Goal: Task Accomplishment & Management: Complete application form

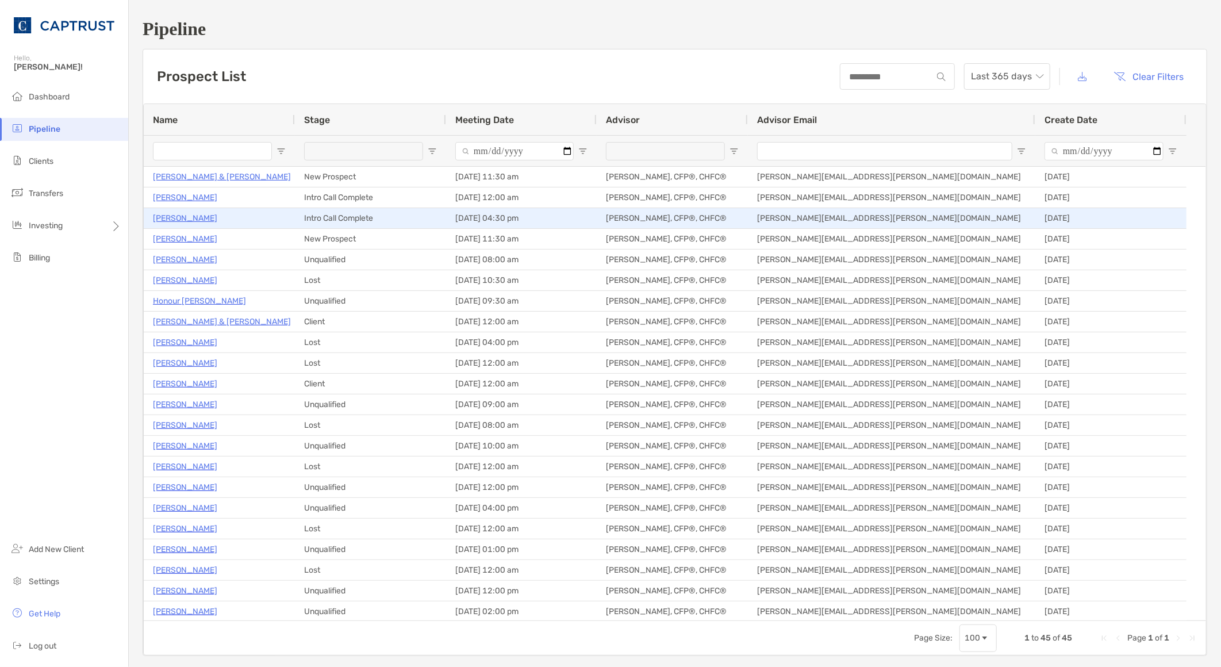
click at [195, 217] on p "[PERSON_NAME]" at bounding box center [185, 218] width 64 height 14
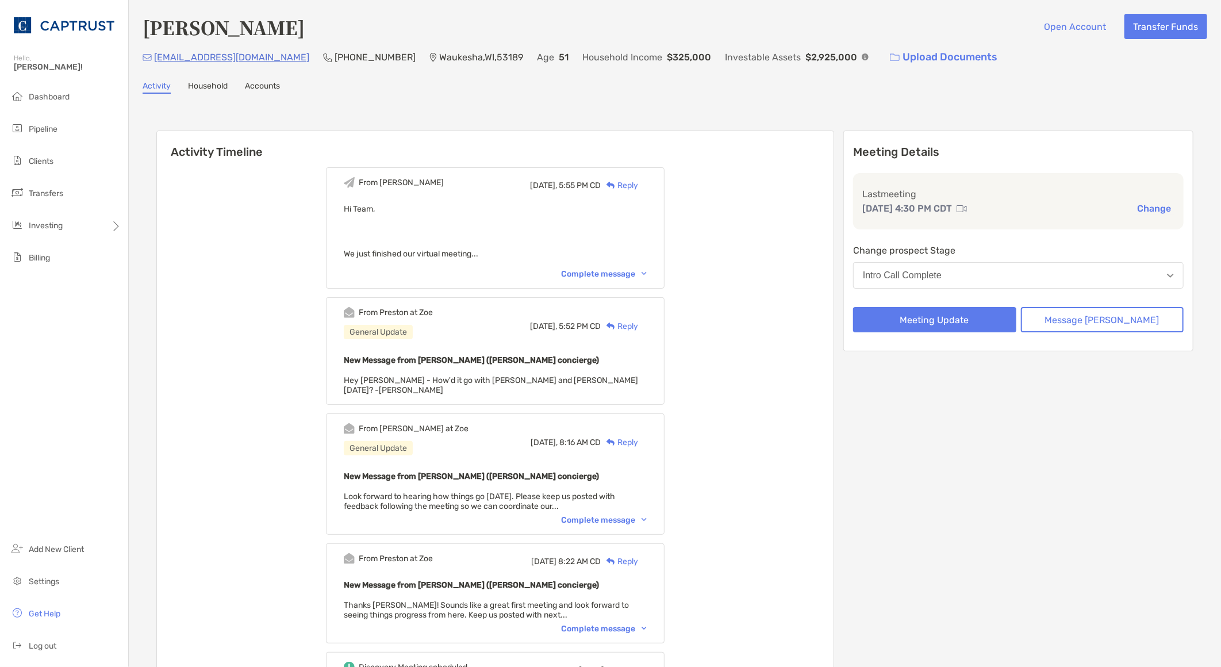
click at [968, 260] on div "Change prospect Stage Intro Call Complete" at bounding box center [1018, 268] width 330 height 50
click at [941, 270] on div "Intro Call Complete" at bounding box center [902, 275] width 79 height 10
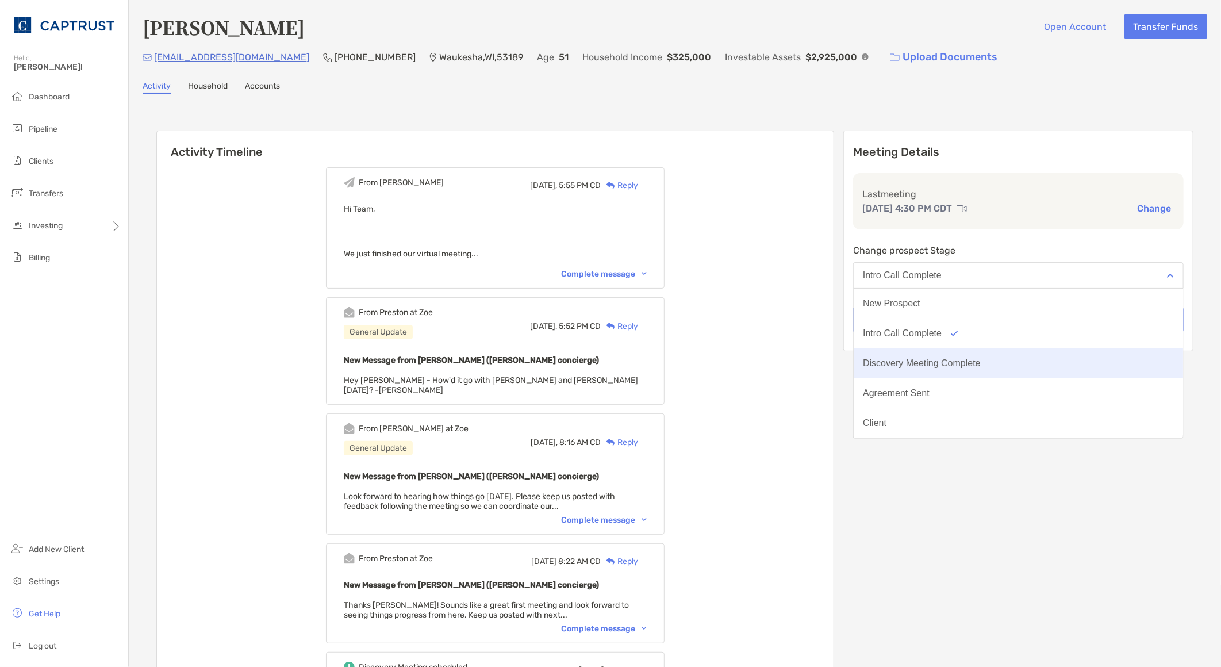
click at [960, 360] on div "Discovery Meeting Complete" at bounding box center [922, 363] width 118 height 10
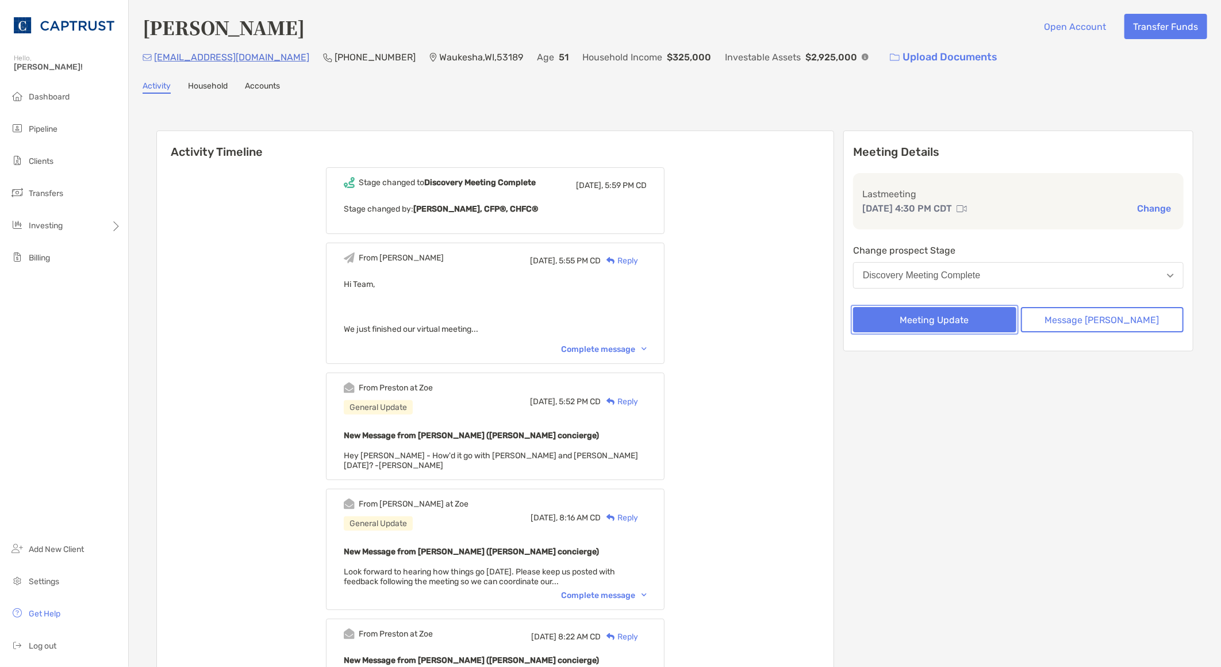
click at [967, 310] on button "Meeting Update" at bounding box center [934, 319] width 163 height 25
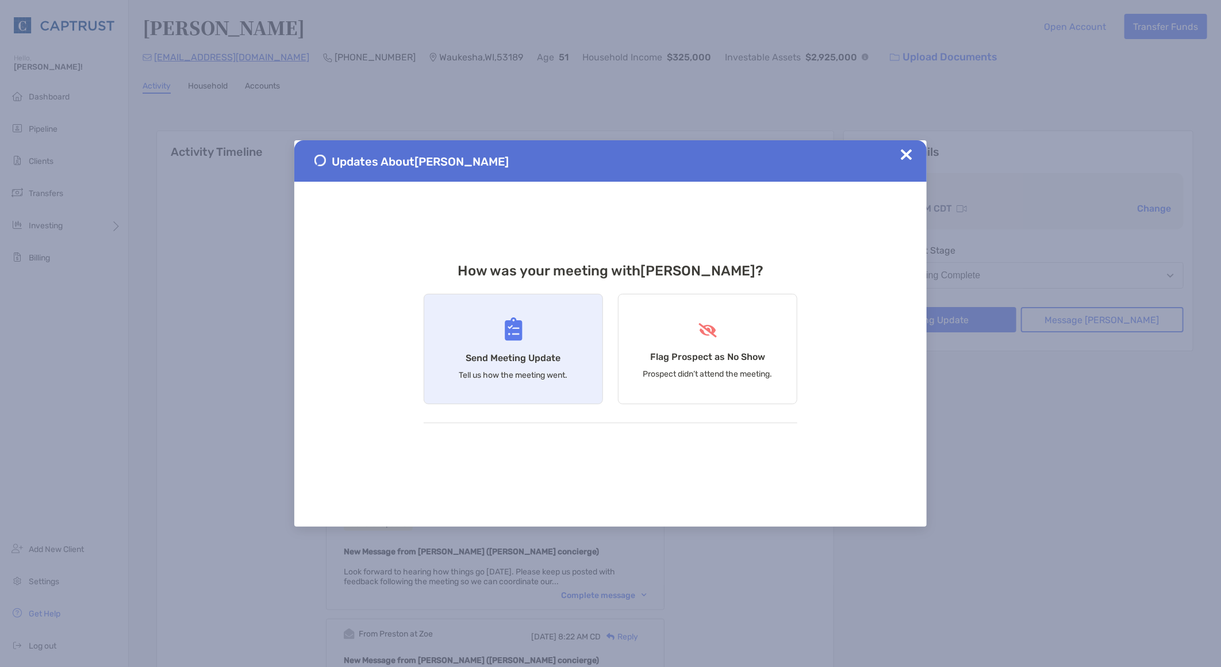
click at [547, 331] on div "Send Meeting Update Tell us how the meeting went." at bounding box center [513, 349] width 179 height 110
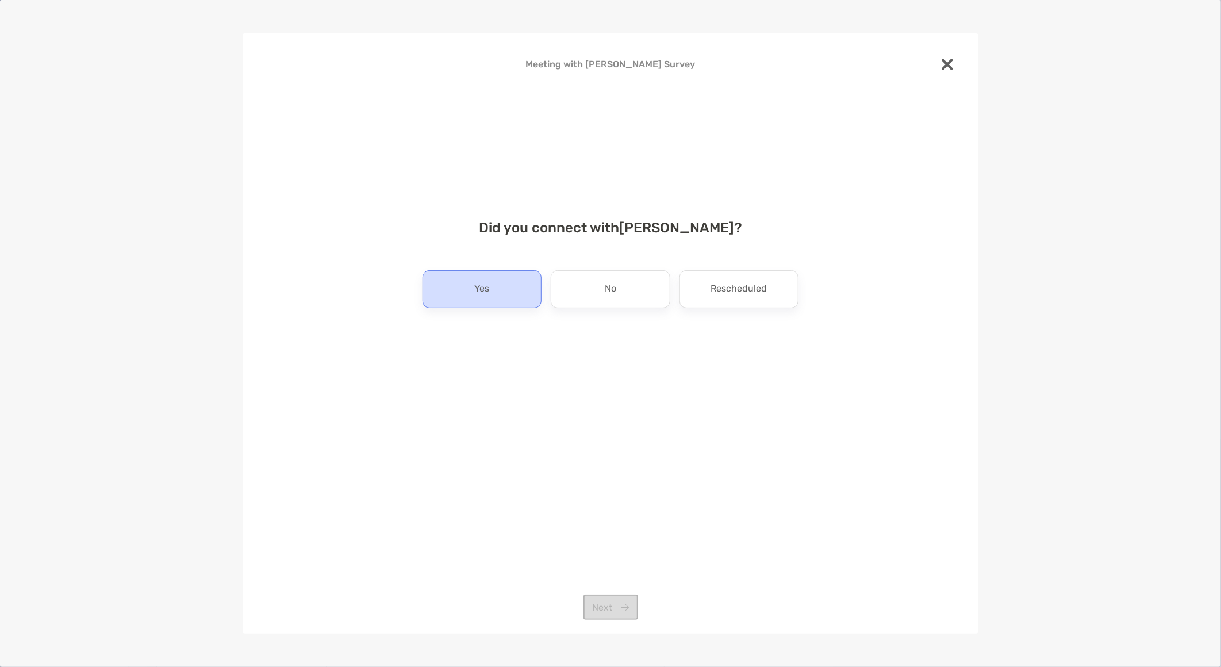
click at [475, 290] on p "Yes" at bounding box center [482, 289] width 15 height 18
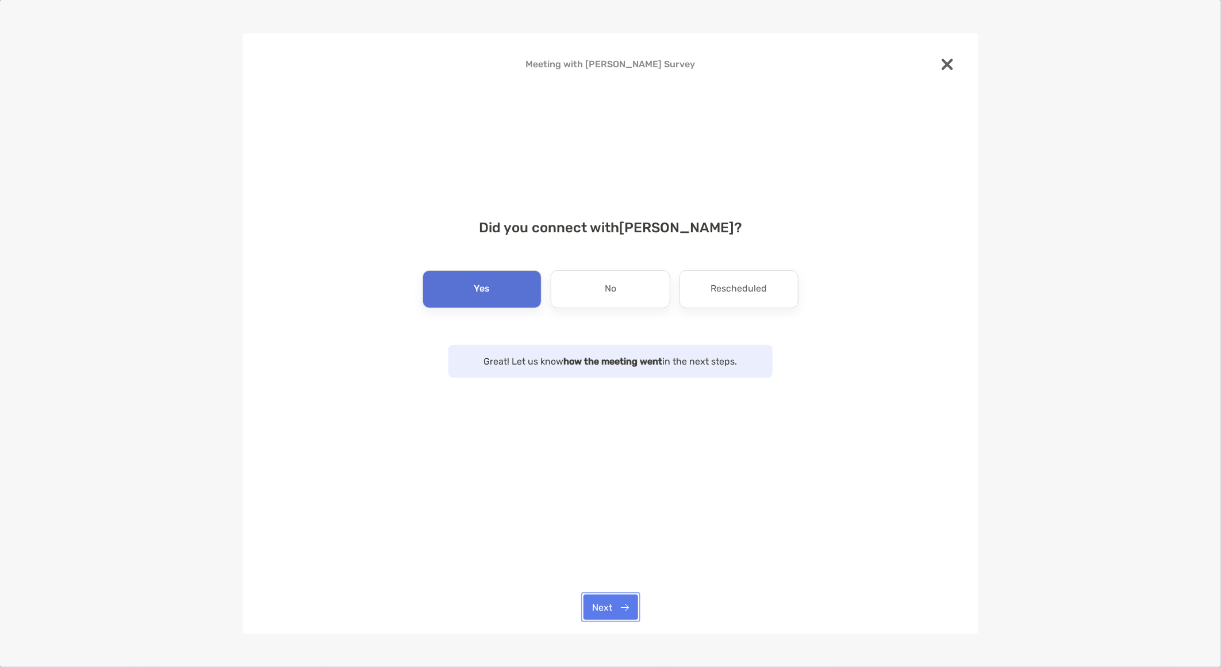
click at [623, 611] on button "Next" at bounding box center [610, 606] width 55 height 25
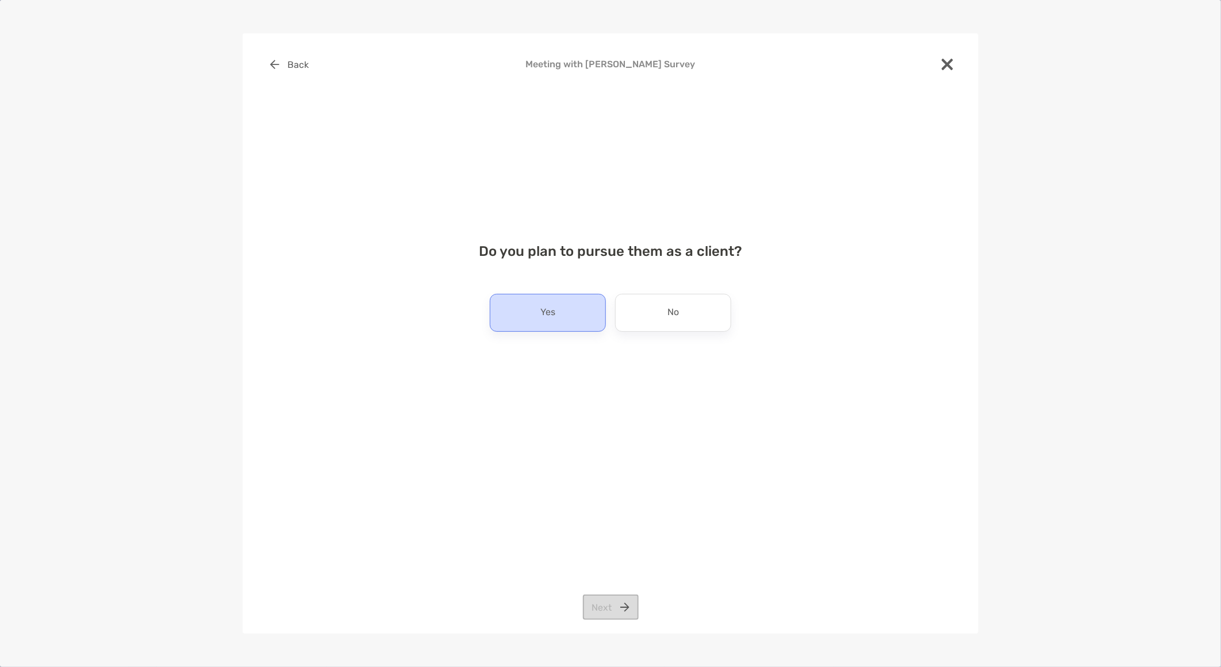
click at [567, 329] on div "Yes" at bounding box center [548, 313] width 116 height 38
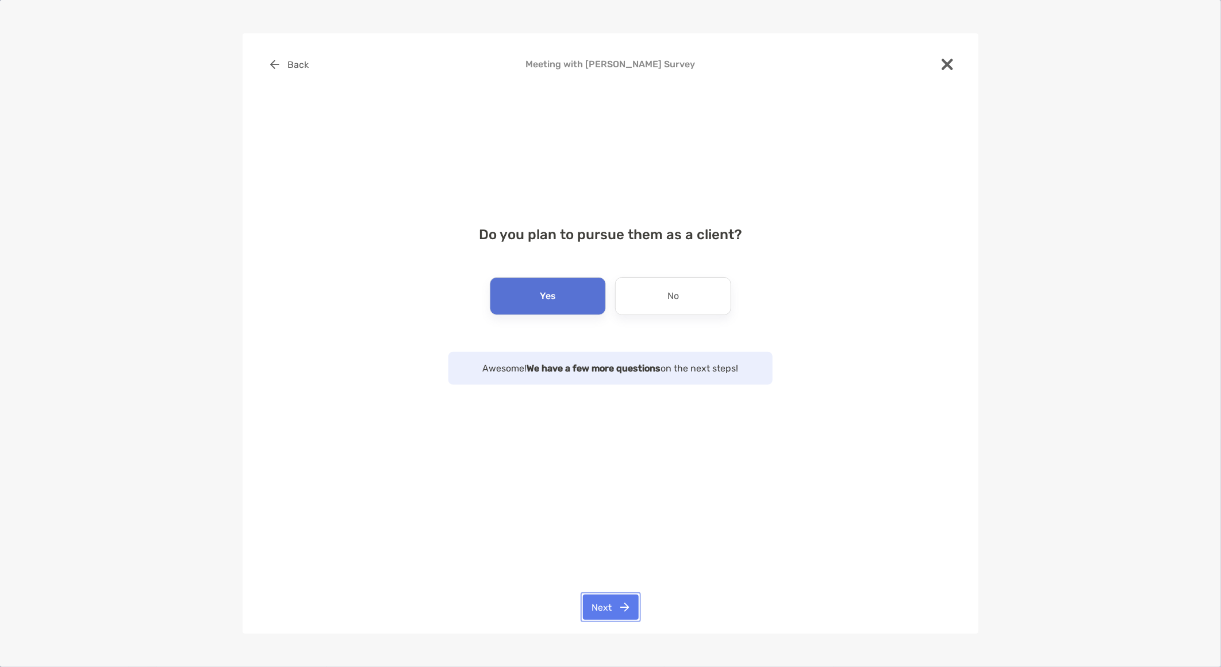
click at [596, 606] on button "Next" at bounding box center [611, 606] width 56 height 25
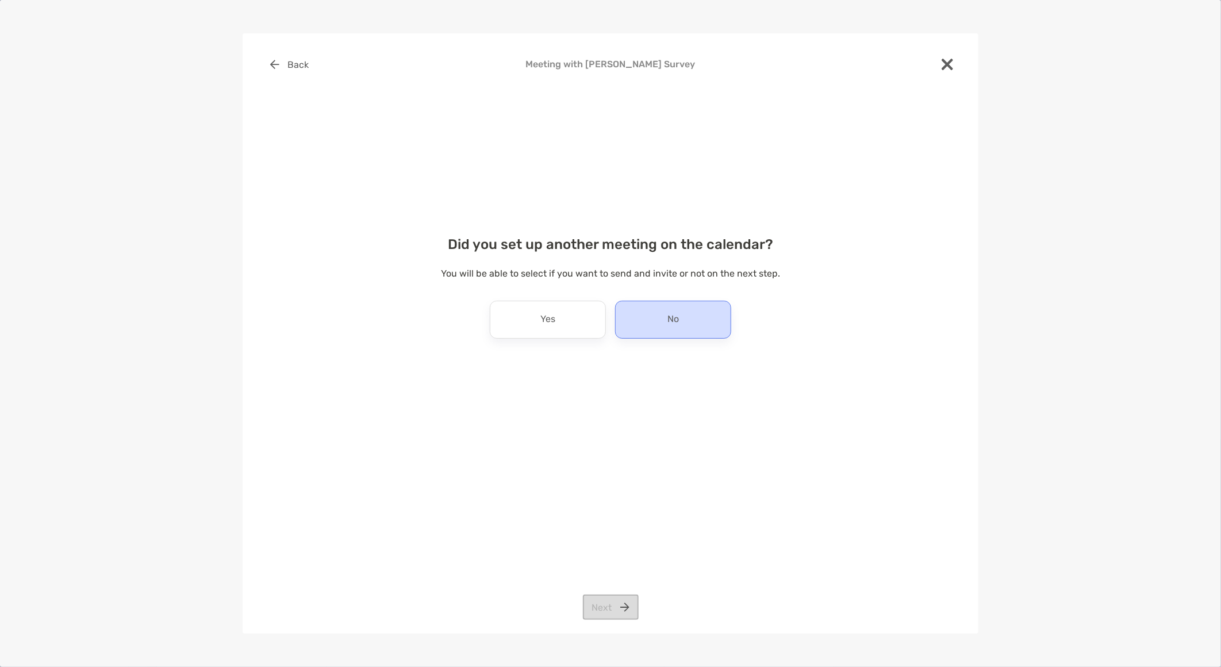
click at [658, 314] on div "No" at bounding box center [673, 320] width 116 height 38
click at [619, 607] on button "Next" at bounding box center [611, 606] width 56 height 25
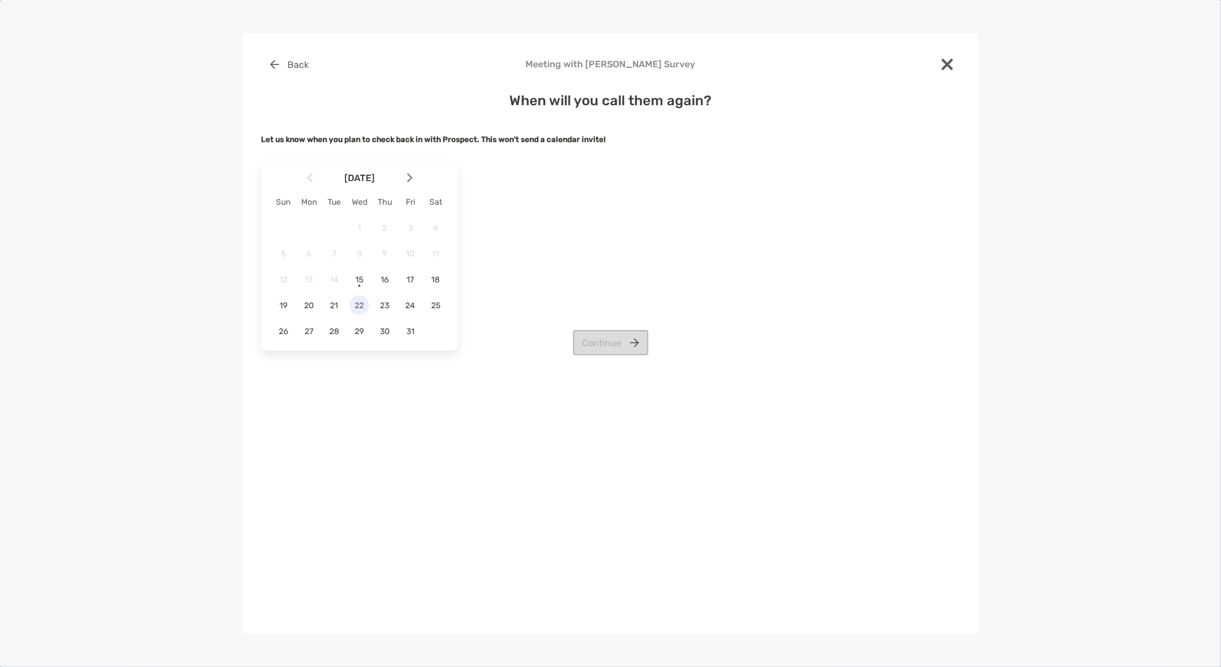
click at [363, 302] on span "22" at bounding box center [359, 306] width 20 height 10
click at [610, 342] on button "Continue" at bounding box center [610, 342] width 75 height 25
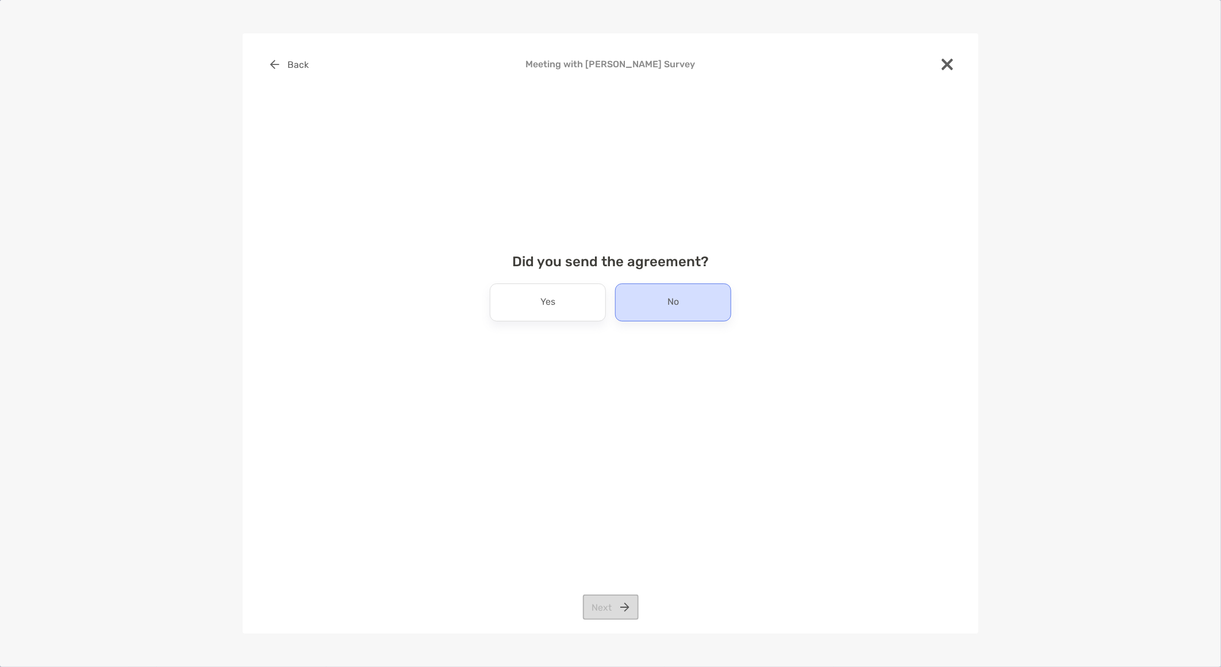
click at [658, 317] on div "No" at bounding box center [673, 302] width 116 height 38
click at [598, 612] on button "Next" at bounding box center [611, 606] width 56 height 25
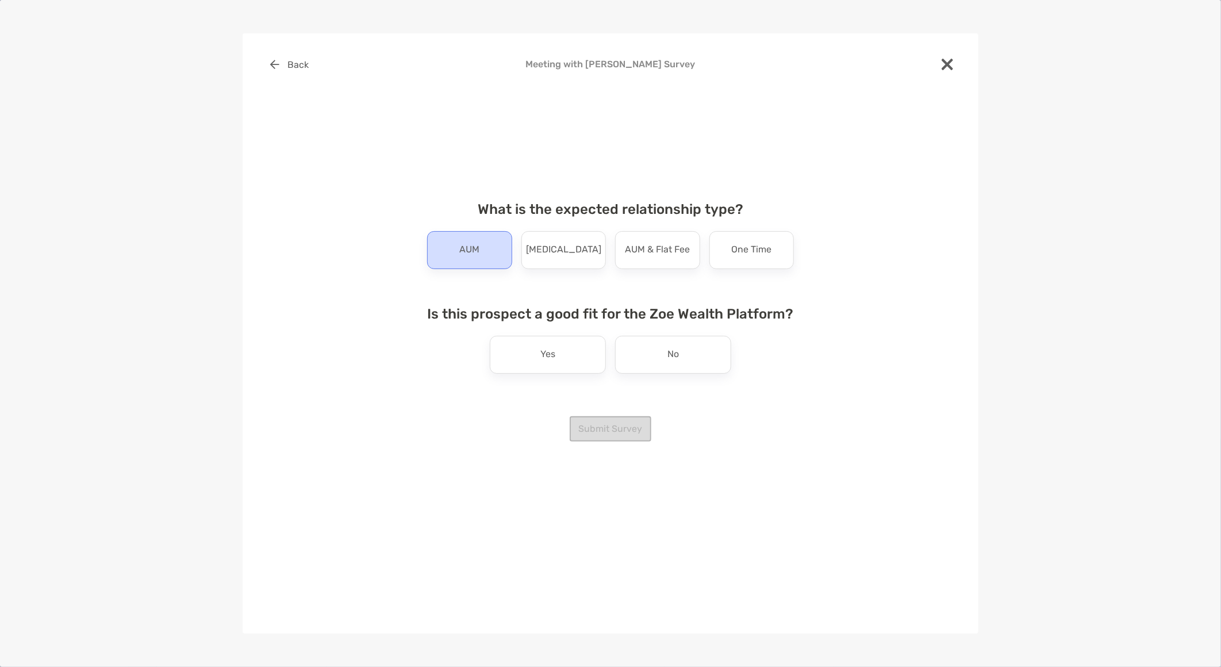
click at [455, 251] on div "AUM" at bounding box center [469, 250] width 85 height 38
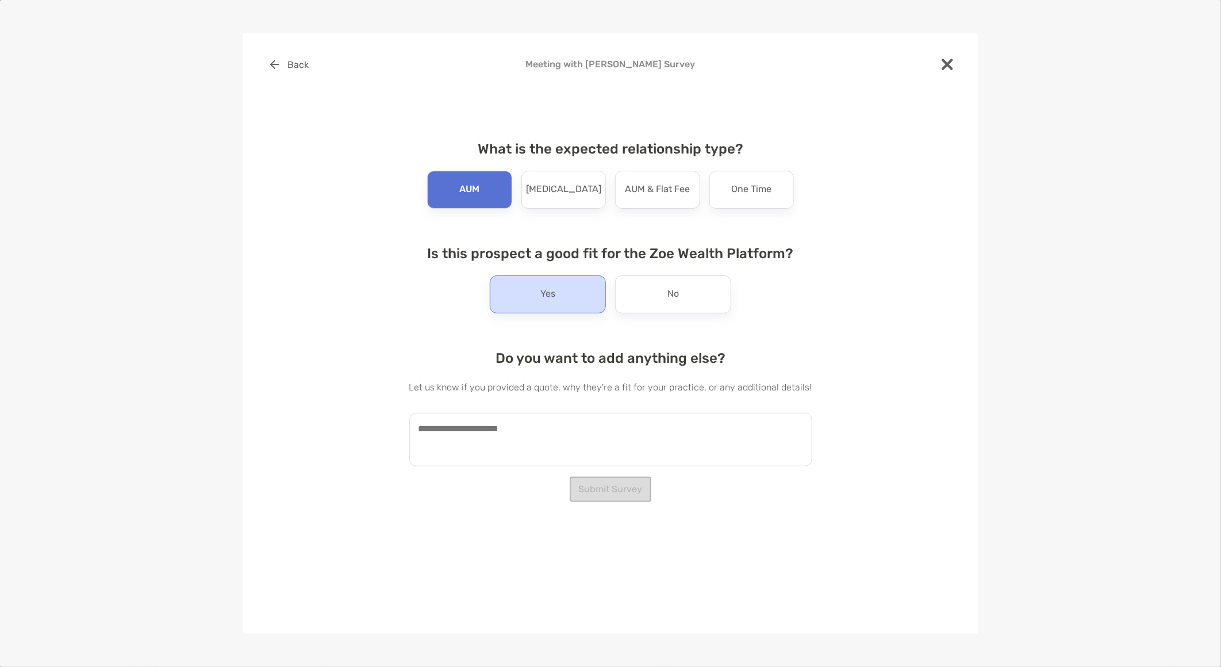
click at [556, 290] on div "Yes" at bounding box center [548, 294] width 116 height 38
click at [517, 435] on textarea at bounding box center [610, 439] width 403 height 53
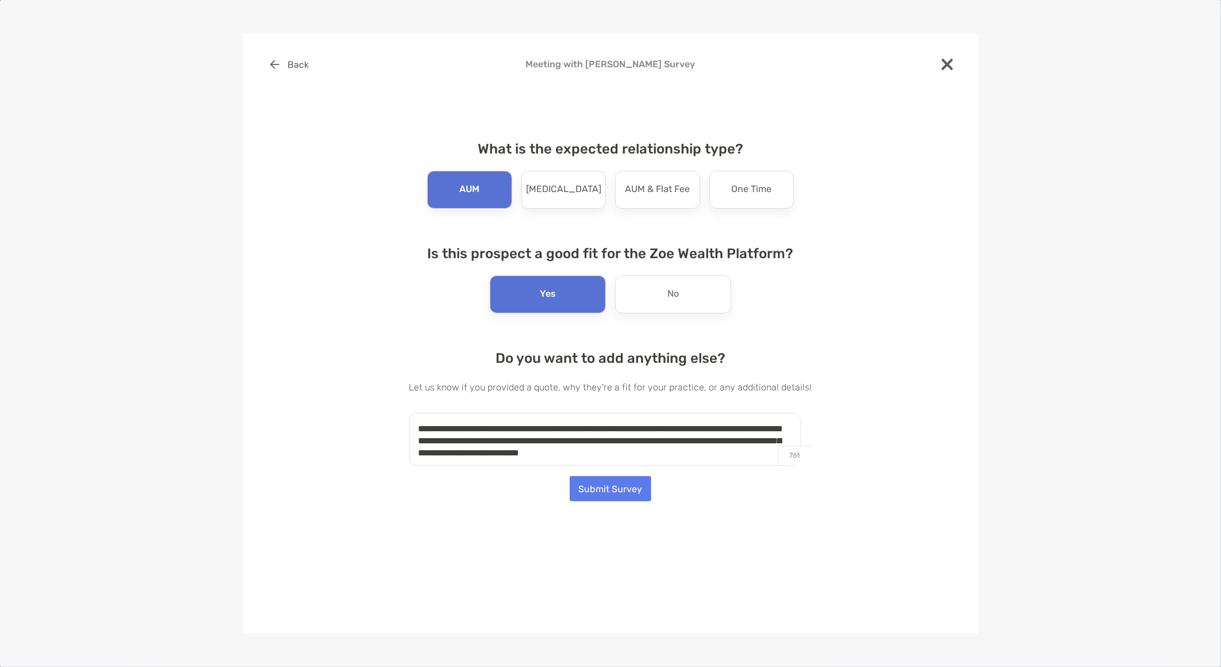
type textarea "**********"
click at [625, 488] on button "Submit Survey" at bounding box center [610, 488] width 82 height 25
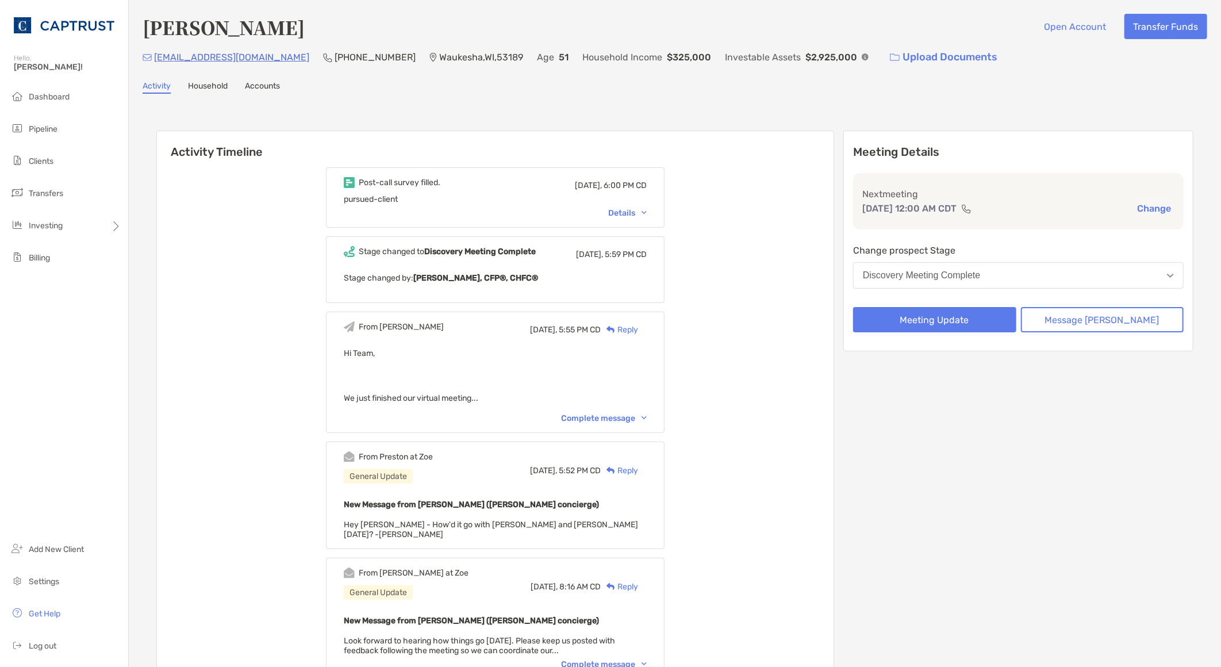
click at [64, 98] on span "Dashboard" at bounding box center [49, 97] width 41 height 10
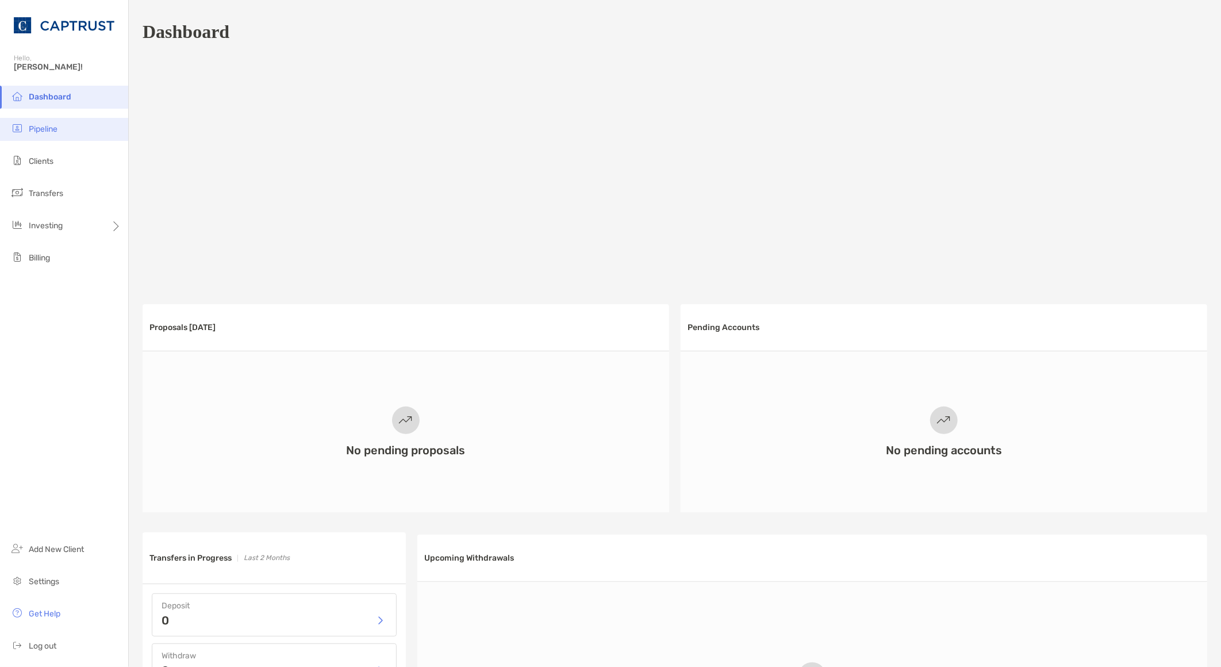
click at [70, 133] on li "Pipeline" at bounding box center [64, 129] width 128 height 23
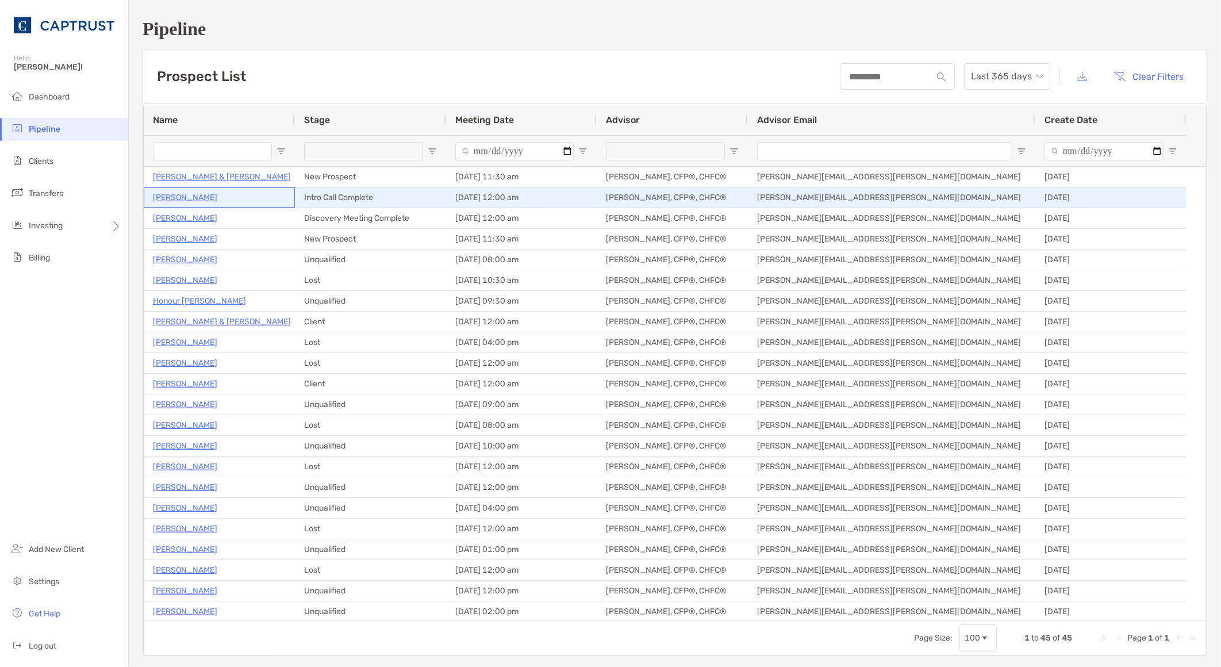
click at [175, 197] on p "Douglas Mencl" at bounding box center [185, 197] width 64 height 14
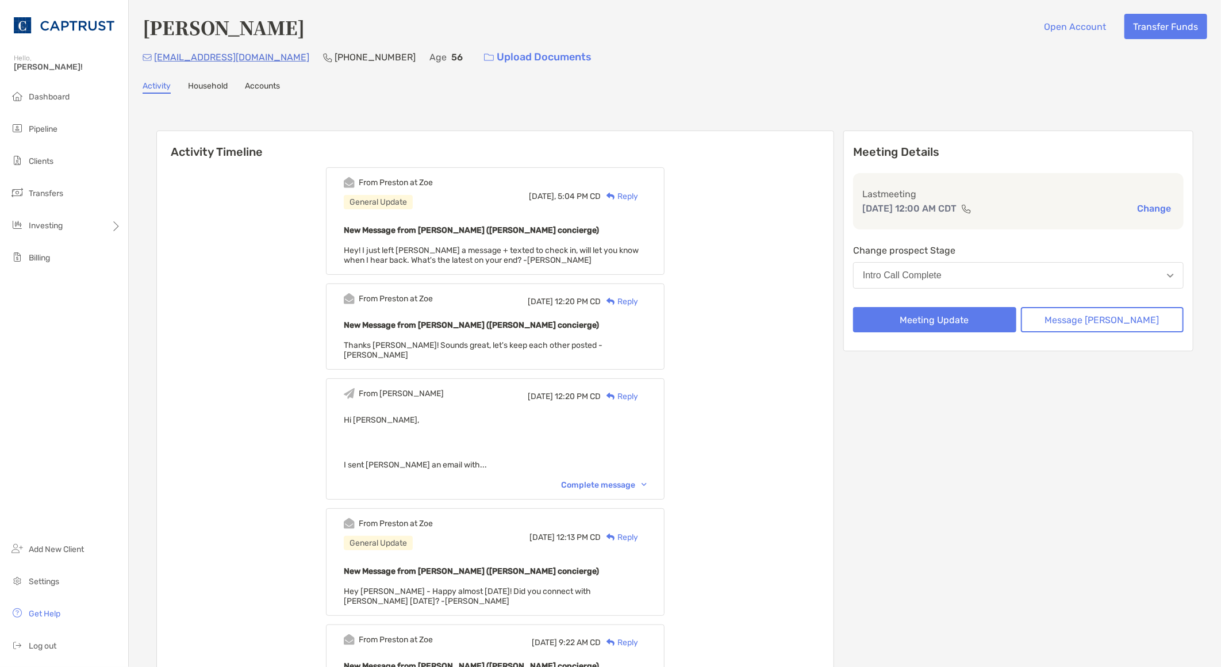
click at [638, 193] on div "Reply" at bounding box center [618, 196] width 37 height 12
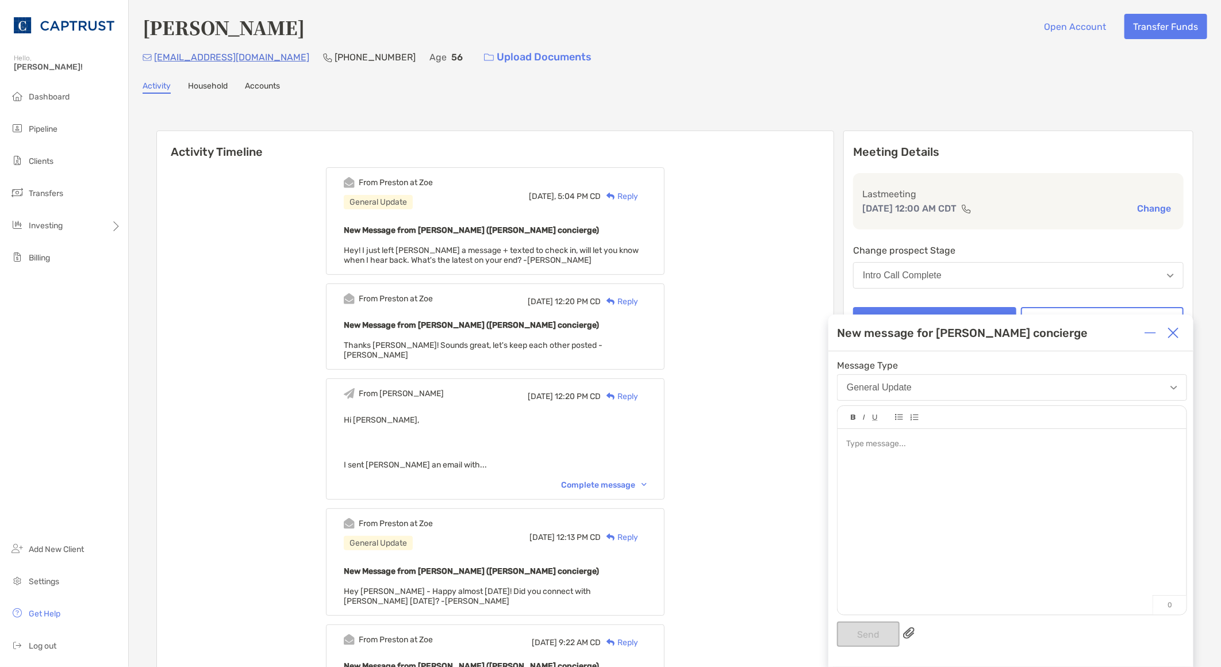
click at [991, 450] on div at bounding box center [1011, 444] width 331 height 12
click at [857, 632] on button "Send" at bounding box center [868, 633] width 63 height 25
